Goal: Book appointment/travel/reservation

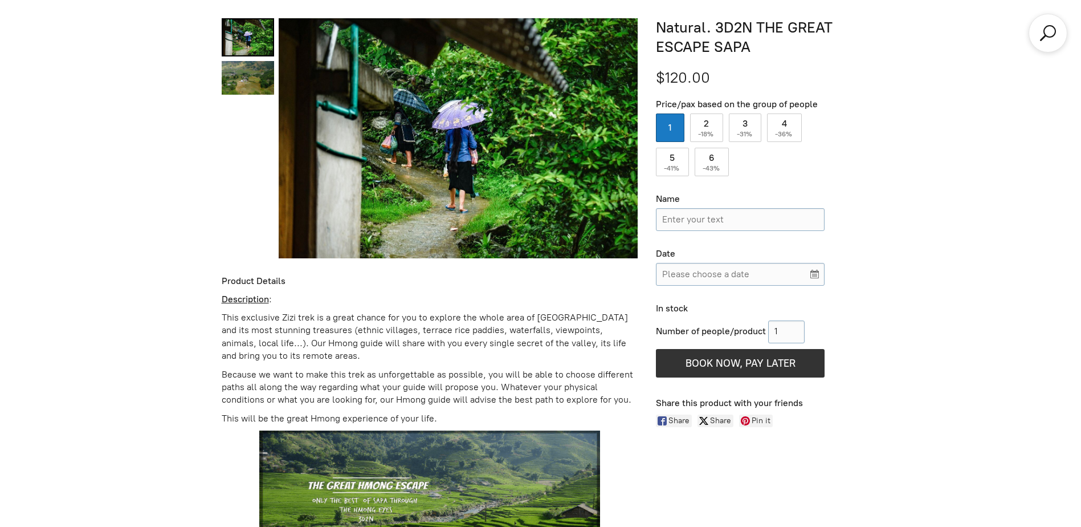
scroll to position [299, 0]
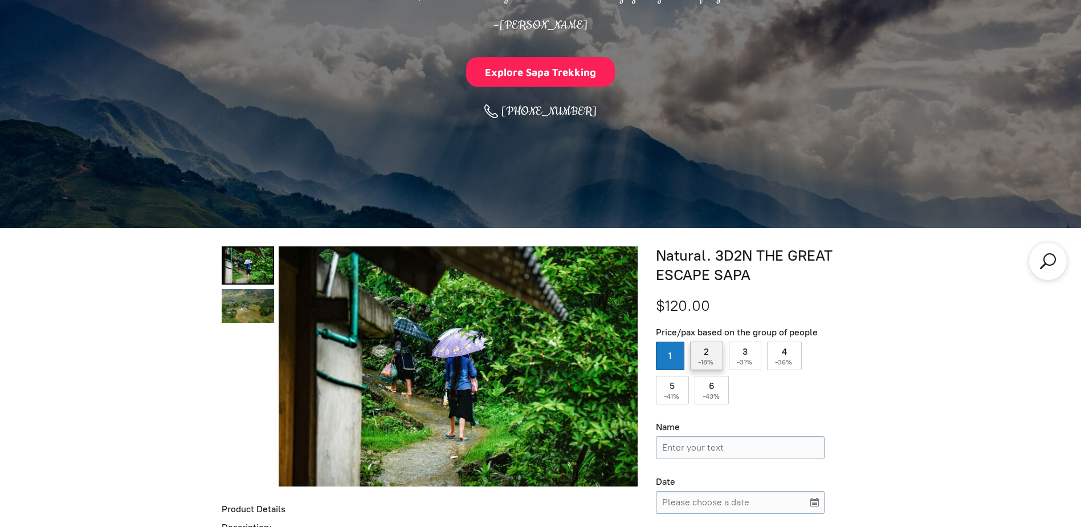
click at [717, 355] on label "2 ( -18% )" at bounding box center [706, 355] width 33 height 28
click at [717, 355] on input "2 ( -18% )" at bounding box center [706, 355] width 33 height 28
radio input "true"
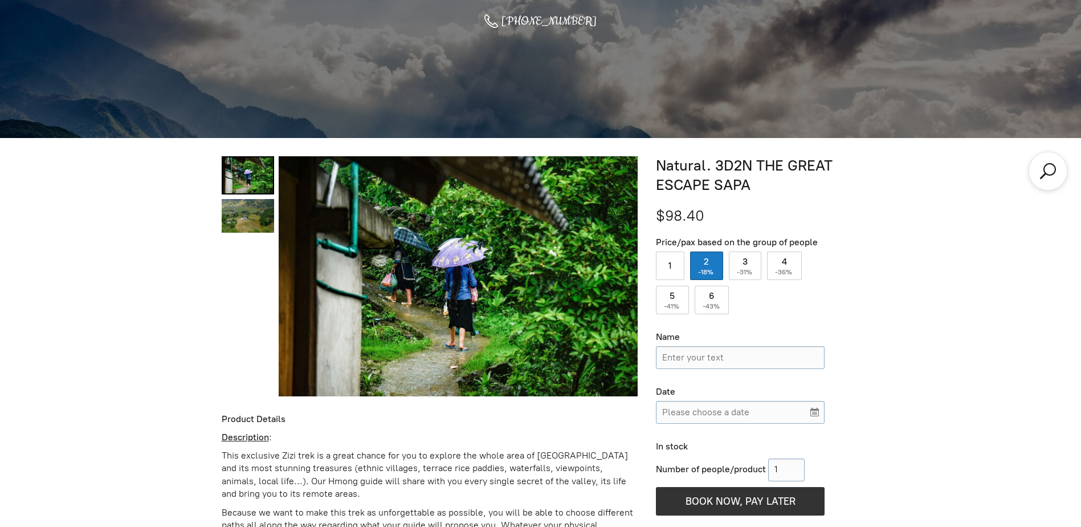
scroll to position [459, 0]
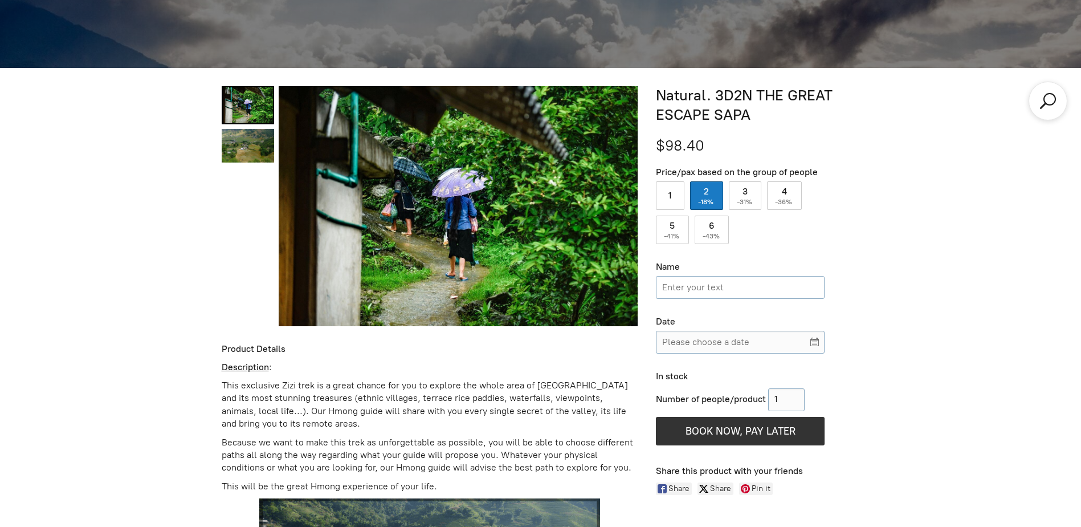
click at [747, 287] on input "Name" at bounding box center [740, 287] width 169 height 23
click at [717, 331] on input "Please choose a date" at bounding box center [740, 342] width 169 height 23
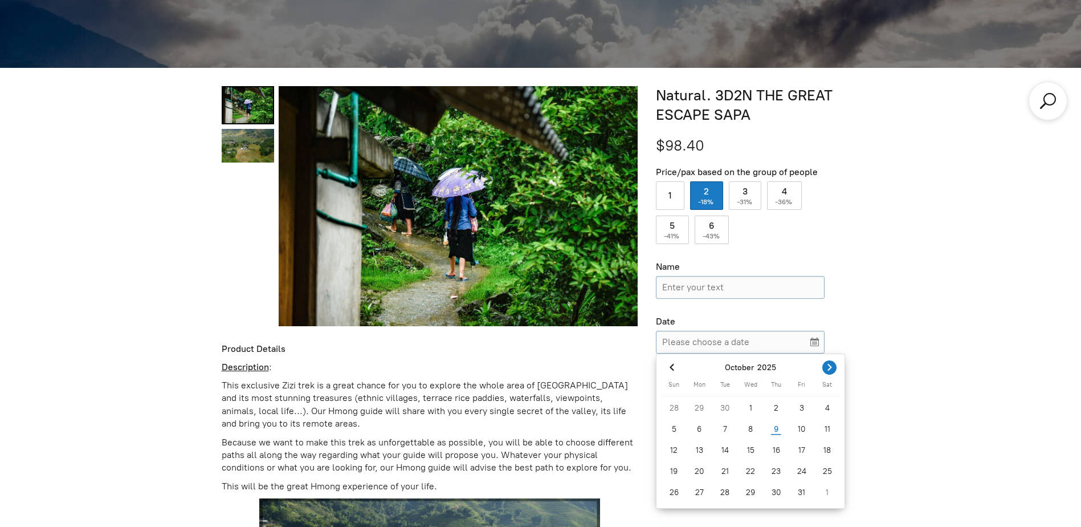
click at [831, 376] on button "Next month" at bounding box center [829, 367] width 21 height 20
click at [829, 371] on icon "Next month" at bounding box center [829, 366] width 11 height 11
click at [680, 372] on button "Previous month" at bounding box center [671, 367] width 21 height 20
click at [678, 370] on span "Previous month" at bounding box center [672, 367] width 14 height 14
click at [842, 371] on div "[DATE] Sun Mon Tue Wed Thu Fri Sat 28 29 30 1 2 3 4 5 6 7 8 9 10 11 12 13 14 15…" at bounding box center [751, 431] width 188 height 154
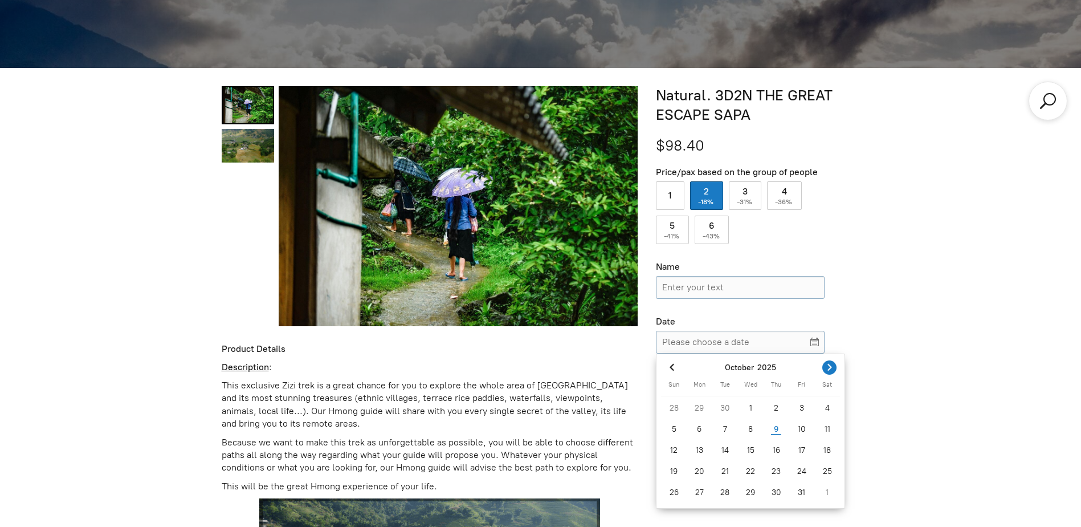
click at [832, 371] on icon "Next month" at bounding box center [829, 366] width 11 height 11
click at [826, 425] on div "8" at bounding box center [827, 429] width 26 height 18
type input "[DATE]"
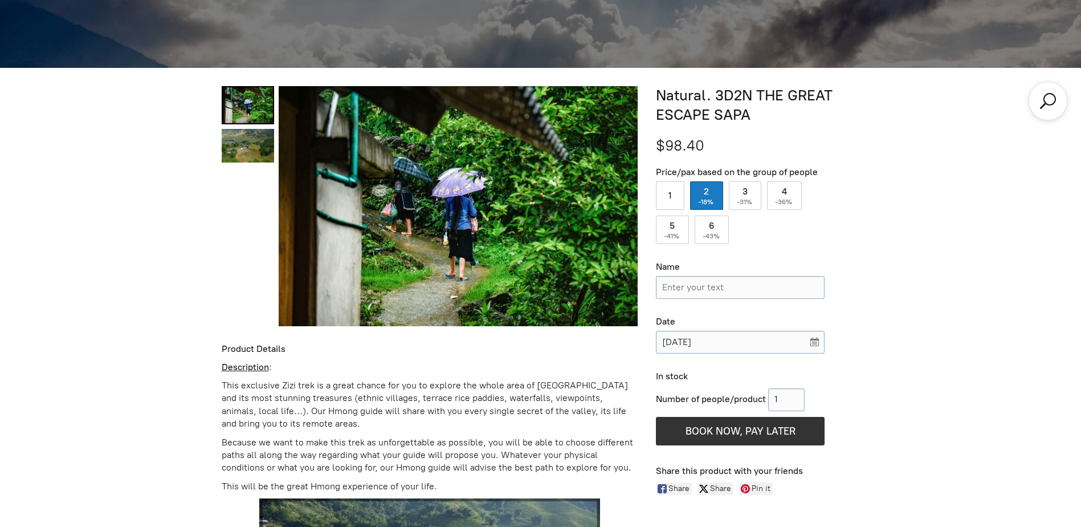
click at [728, 284] on input "Name" at bounding box center [740, 287] width 169 height 23
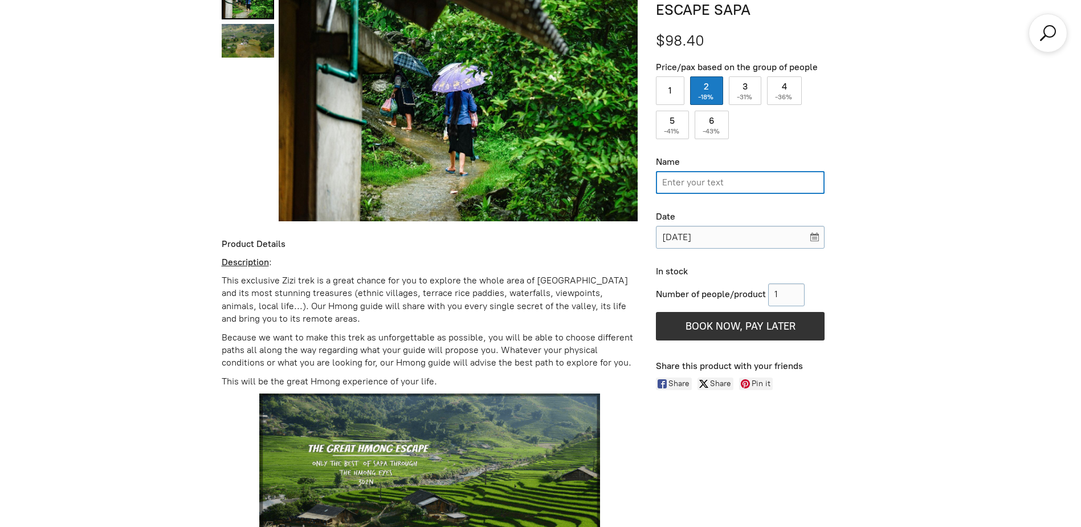
scroll to position [573, 0]
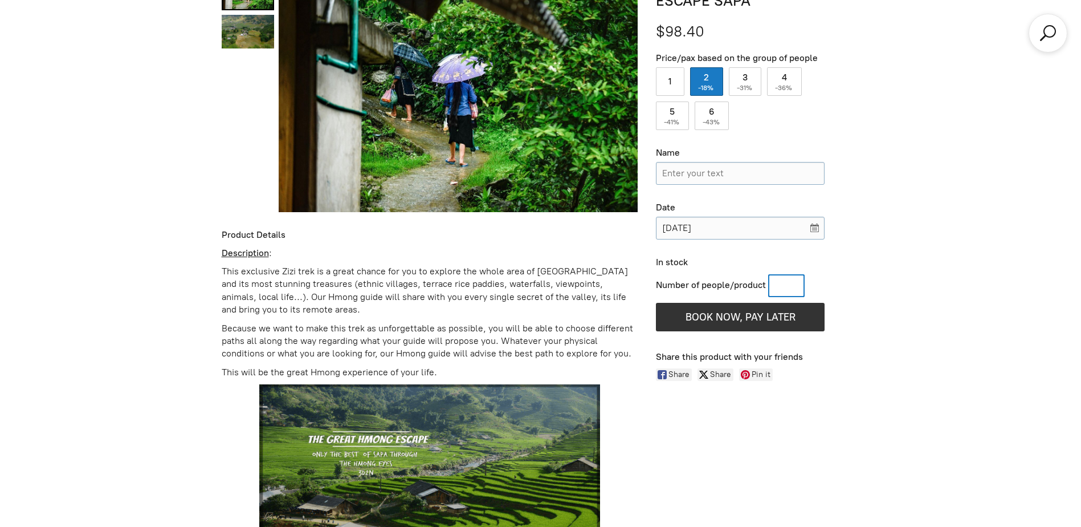
drag, startPoint x: 792, startPoint y: 284, endPoint x: 730, endPoint y: 285, distance: 62.7
click at [730, 285] on div "Number of people/product" at bounding box center [740, 285] width 169 height 23
click at [802, 278] on input "Number of people/product" at bounding box center [786, 285] width 36 height 23
click at [800, 279] on input "Number of people/product" at bounding box center [786, 285] width 36 height 23
click at [796, 280] on input "1" at bounding box center [786, 285] width 36 height 23
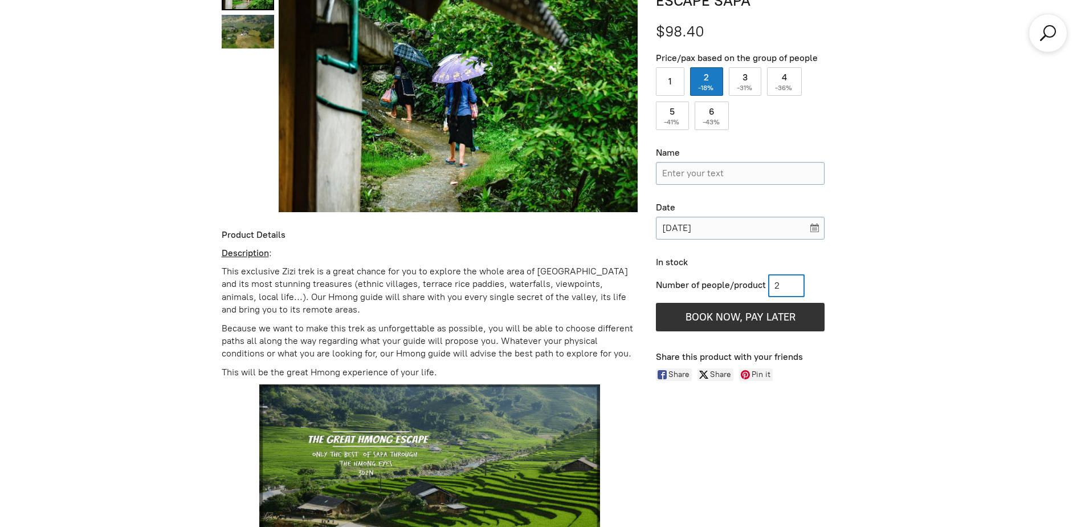
type input "2"
click at [799, 281] on input "2" at bounding box center [786, 285] width 36 height 23
click at [823, 283] on div "Number of people/product 2" at bounding box center [740, 285] width 169 height 23
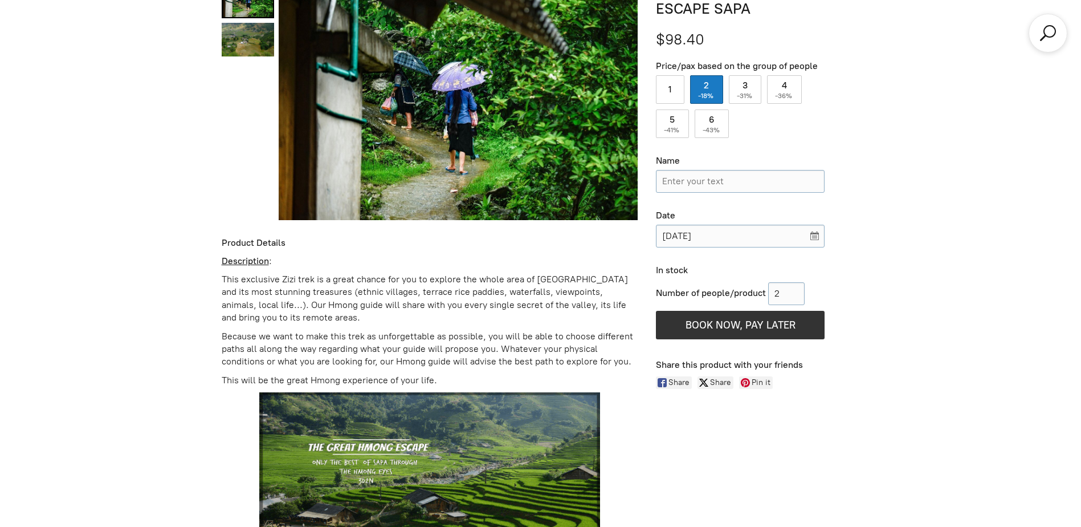
scroll to position [402, 0]
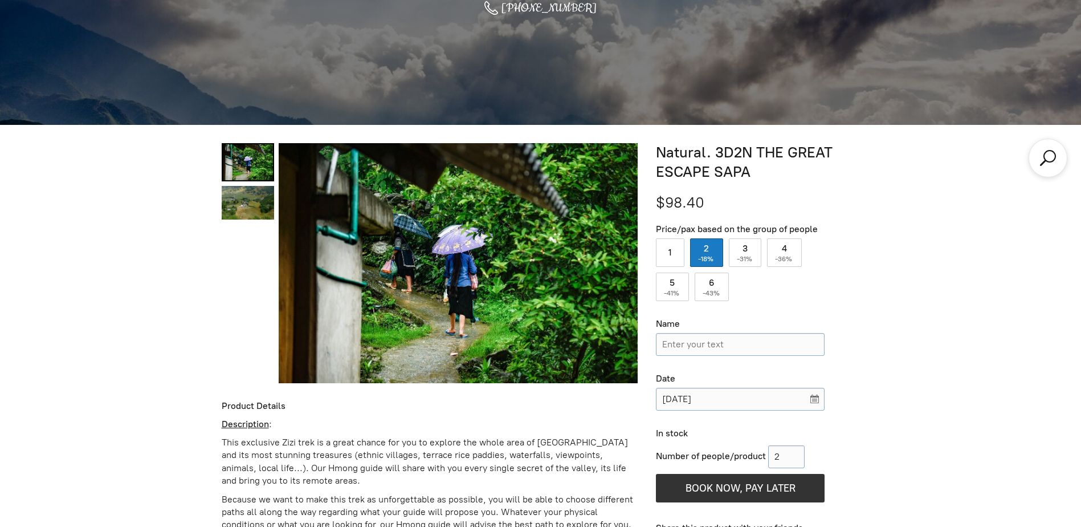
click at [706, 251] on div "2 ( -18% )" at bounding box center [706, 252] width 33 height 28
click at [716, 260] on label "2 ( -18% )" at bounding box center [706, 252] width 33 height 28
click at [716, 260] on input "2 ( -18% )" at bounding box center [706, 252] width 33 height 28
radio input "true"
click at [677, 252] on label "1" at bounding box center [670, 252] width 28 height 28
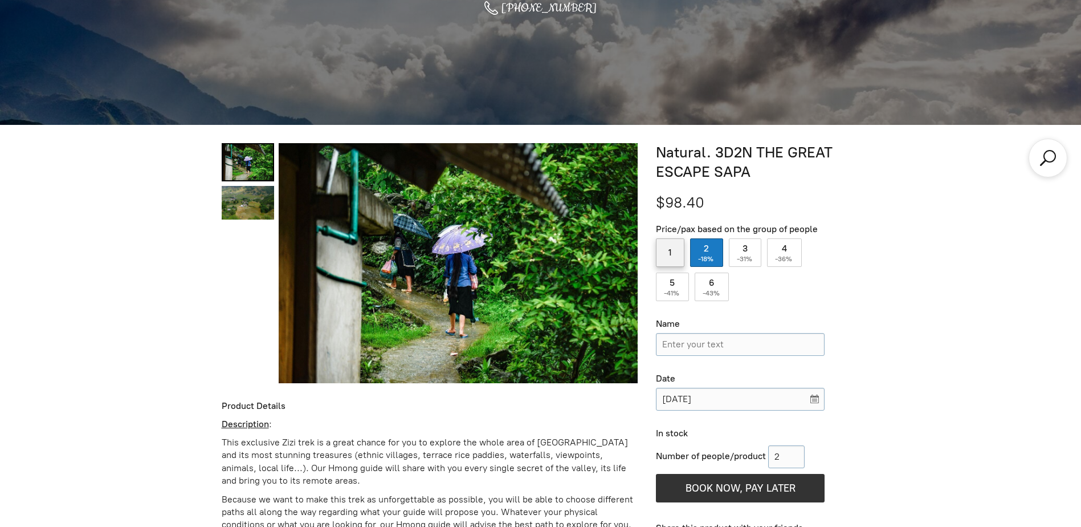
click at [677, 252] on input "1" at bounding box center [670, 252] width 28 height 28
radio input "true"
click at [716, 247] on label "2 ( -18% )" at bounding box center [706, 252] width 33 height 28
click at [716, 247] on input "2 ( -18% )" at bounding box center [706, 252] width 33 height 28
radio input "true"
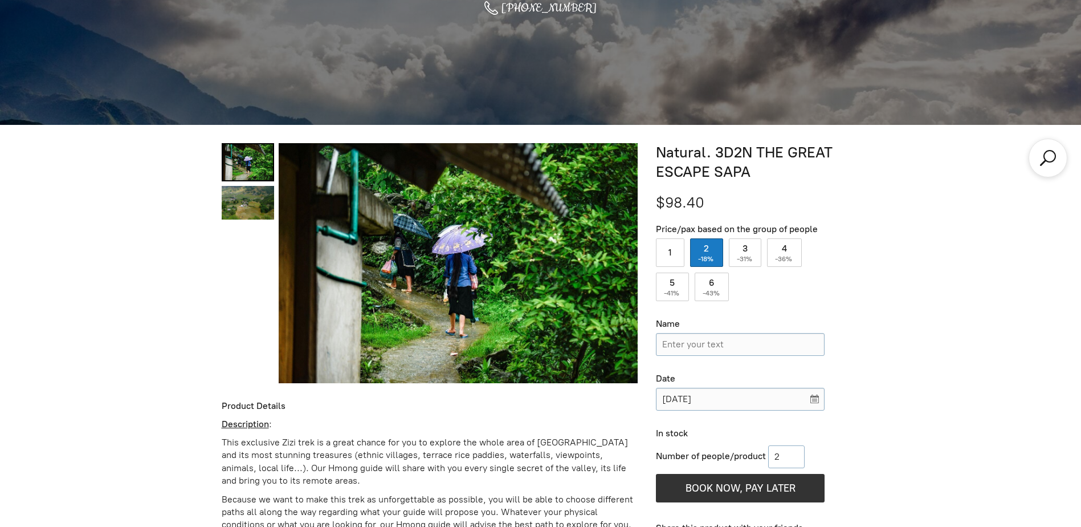
click at [797, 458] on input "2" at bounding box center [786, 456] width 36 height 23
click at [799, 462] on input "2" at bounding box center [786, 456] width 36 height 23
type input "1"
click at [799, 460] on input "1" at bounding box center [786, 456] width 36 height 23
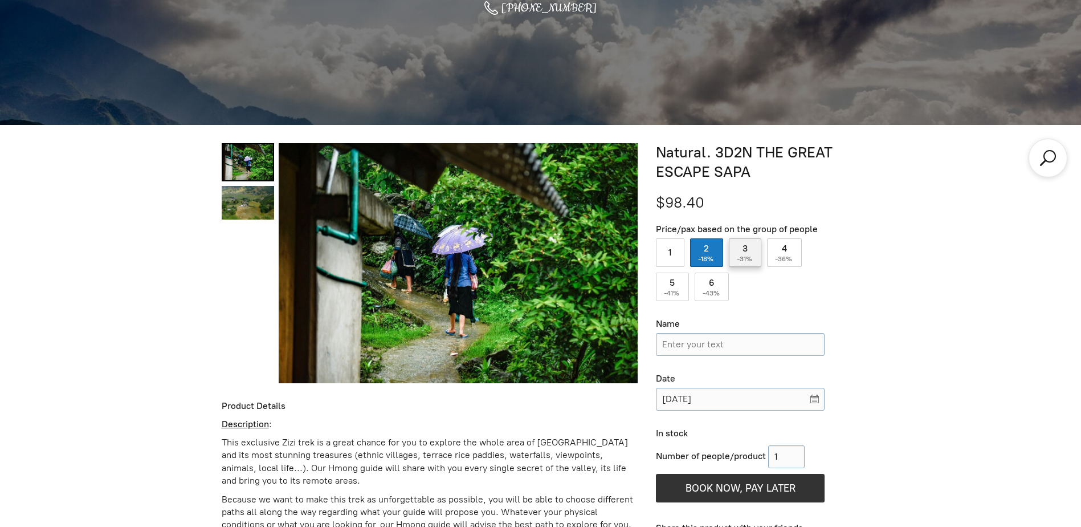
click at [739, 247] on label "3 ( -31% )" at bounding box center [745, 252] width 33 height 28
click at [739, 247] on input "3 ( -31% )" at bounding box center [745, 252] width 33 height 28
radio input "true"
click at [715, 252] on label "2 ( -18% )" at bounding box center [706, 252] width 33 height 28
click at [715, 252] on input "2 ( -18% )" at bounding box center [706, 252] width 33 height 28
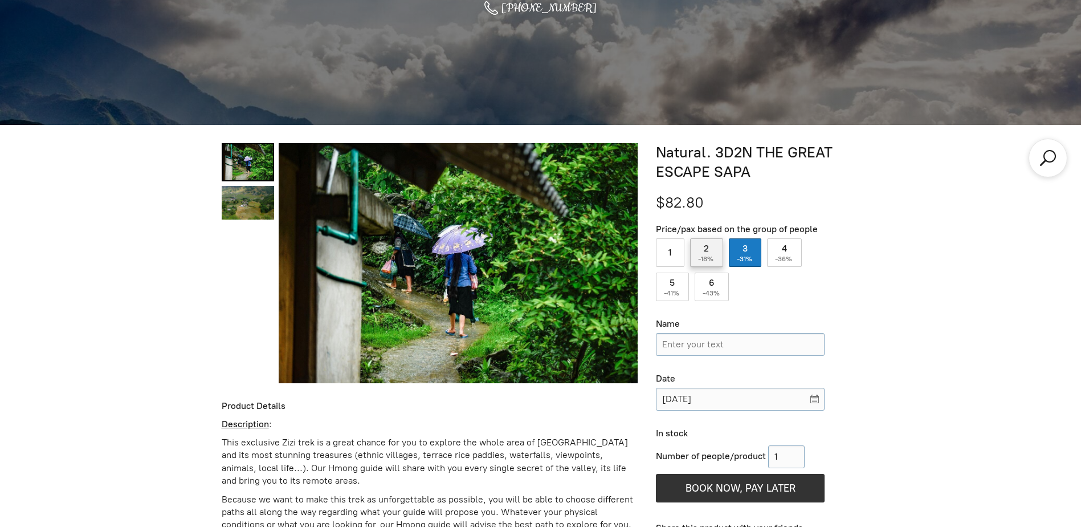
radio input "true"
click at [789, 449] on input "1" at bounding box center [786, 456] width 36 height 23
type input "2"
click at [797, 455] on input "2" at bounding box center [786, 456] width 36 height 23
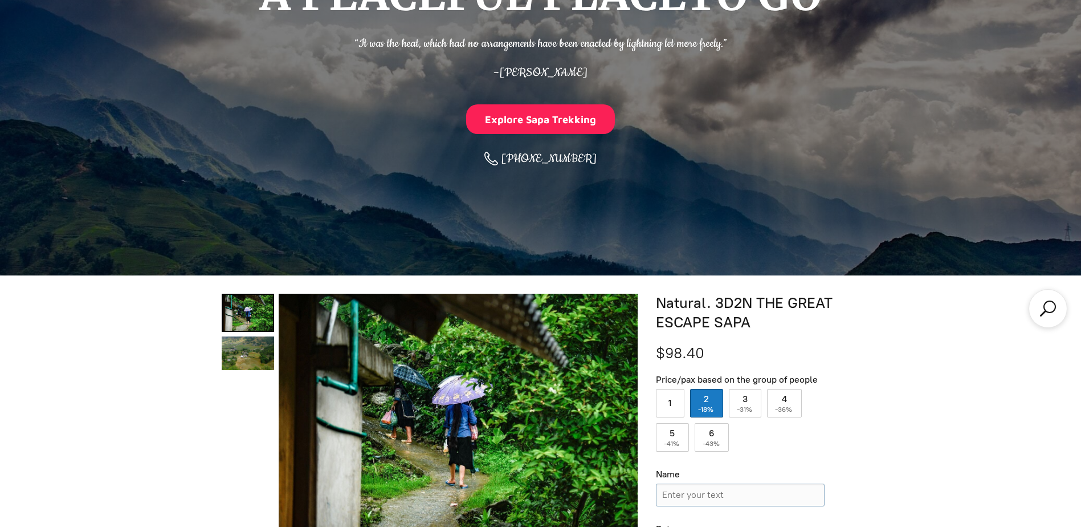
scroll to position [210, 0]
